Goal: Task Accomplishment & Management: Manage account settings

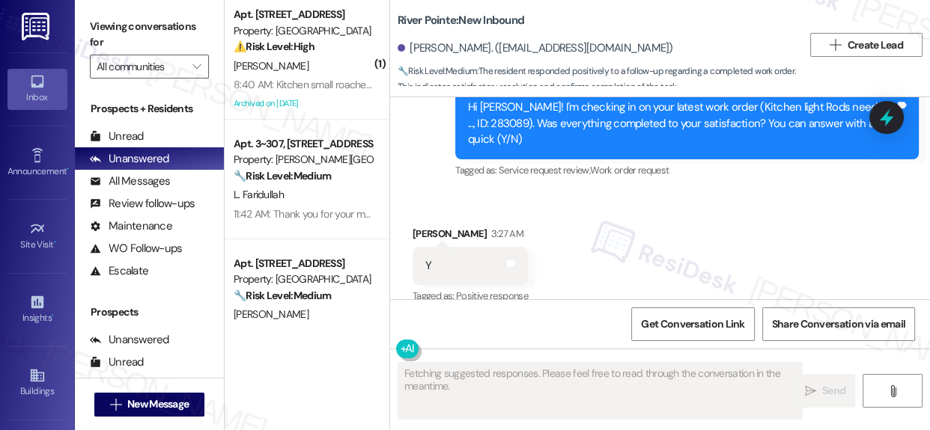
scroll to position [1982, 0]
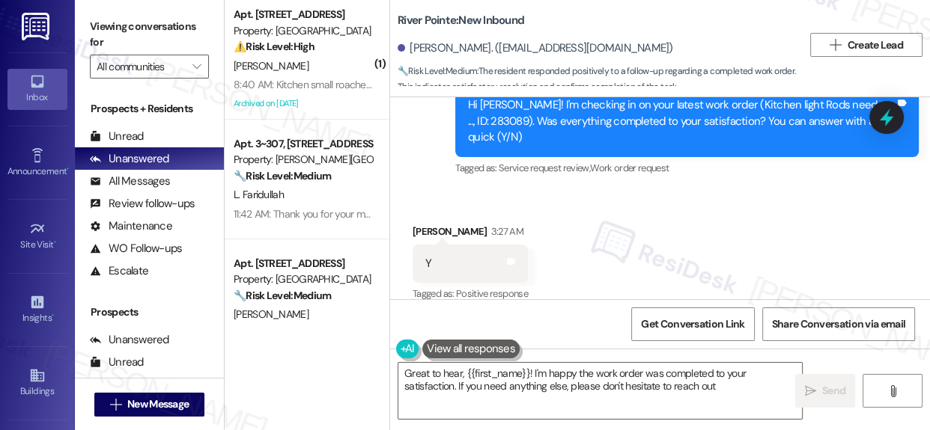
type textarea "Great to hear, {{first_name}}! I'm happy the work order was completed to your s…"
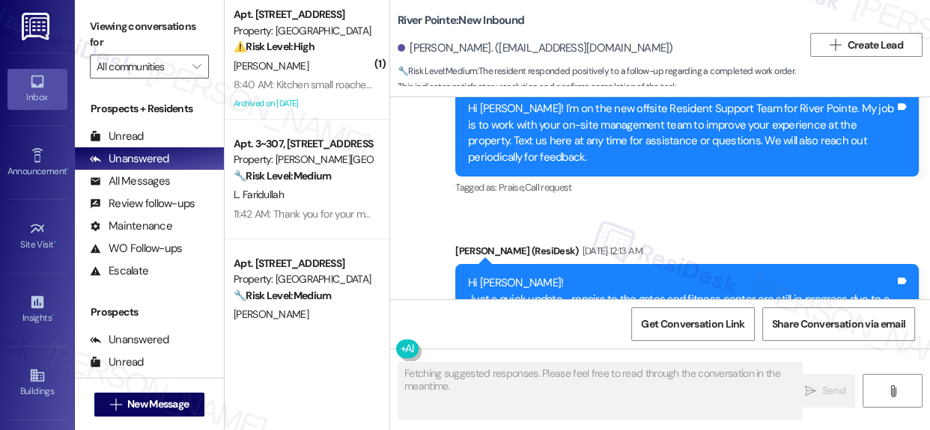
scroll to position [1982, 0]
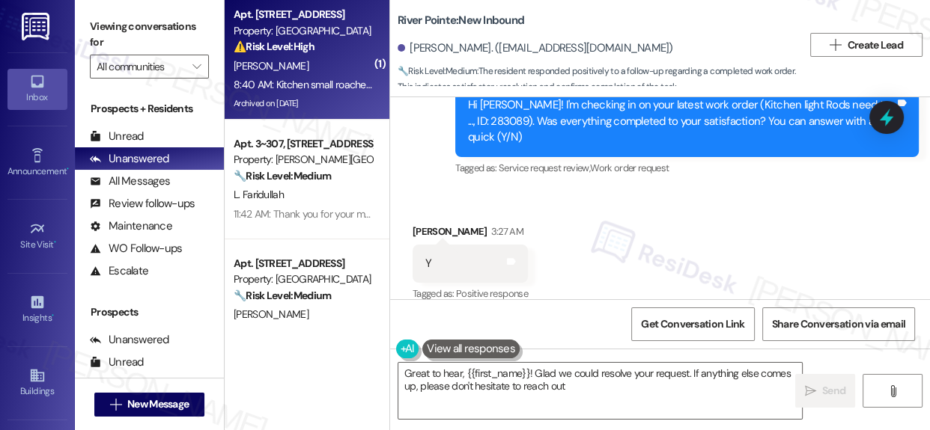
type textarea "Great to hear, {{first_name}}! Glad we could resolve your request. If anything …"
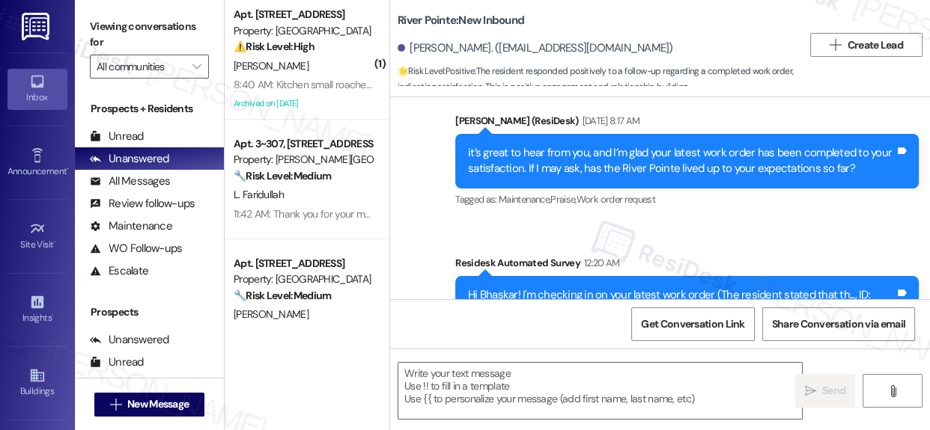
type textarea "Fetching suggested responses. Please feel free to read through the conversation…"
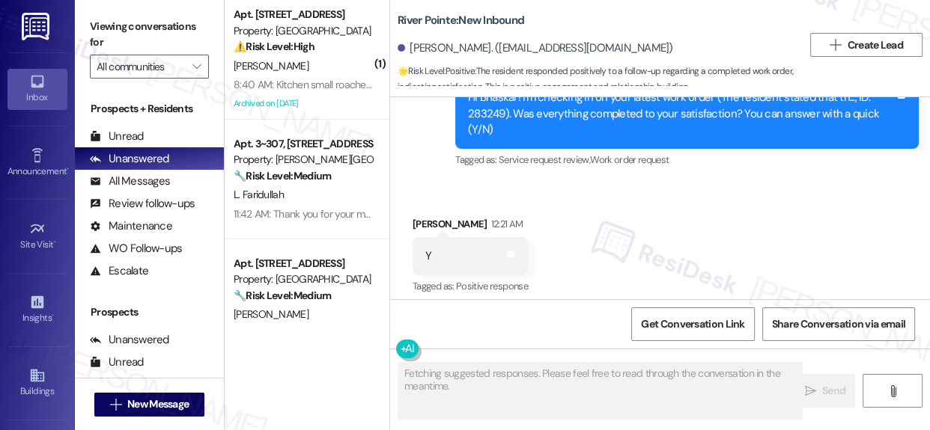
scroll to position [680, 0]
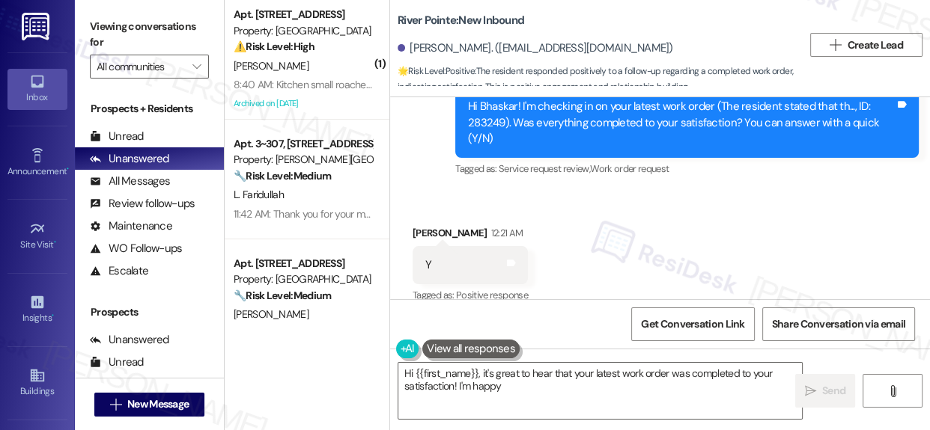
scroll to position [680, 0]
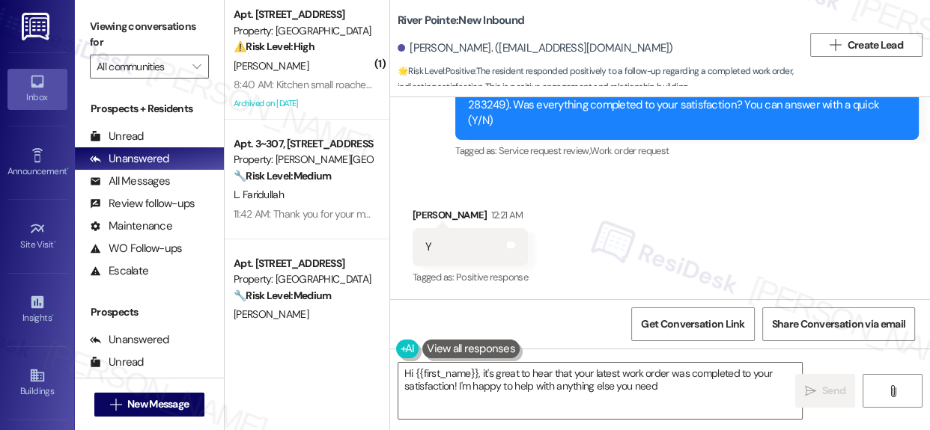
type textarea "Hi {{first_name}}, it's great to hear that your latest work order was completed…"
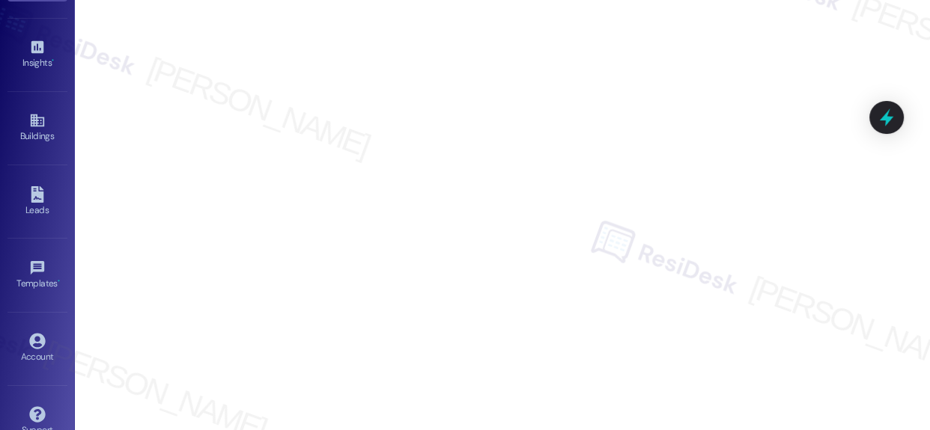
scroll to position [213, 0]
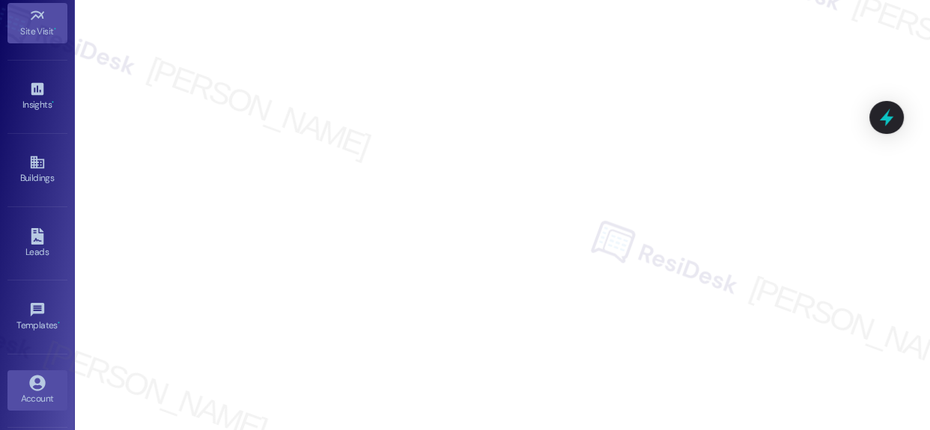
click at [37, 381] on icon at bounding box center [37, 383] width 16 height 16
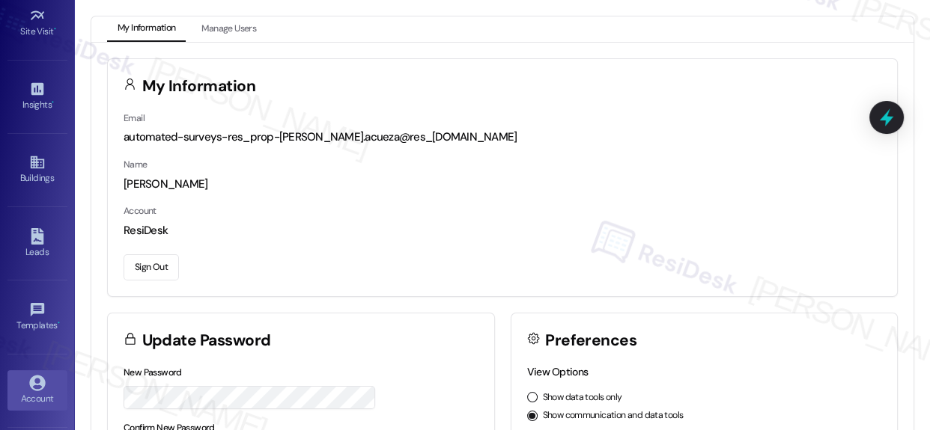
click at [146, 263] on button "Sign Out" at bounding box center [151, 268] width 55 height 26
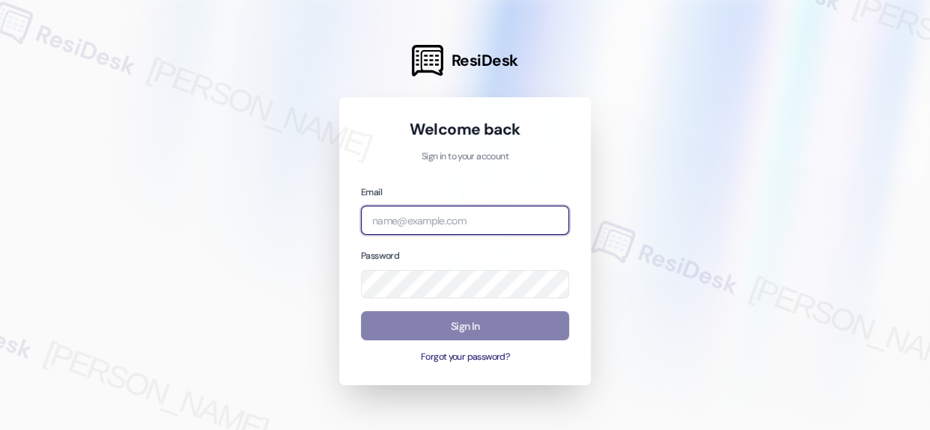
click at [477, 226] on input "email" at bounding box center [465, 220] width 208 height 29
type input "automated-surveys-balfour_beatty_communities-richelle.acueza@balfour_beatty_com…"
